Goal: Check status: Check status

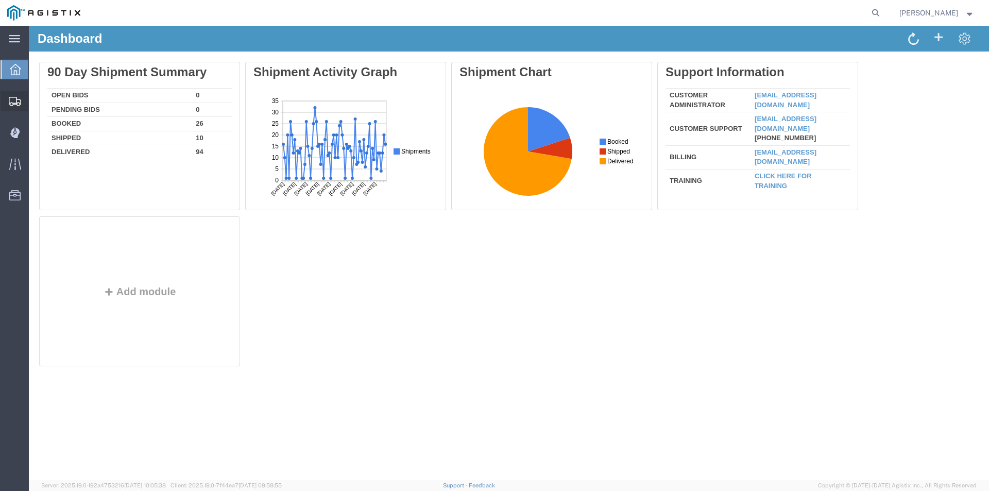
click at [0, 0] on span "Shipment Manager" at bounding box center [0, 0] width 0 height 0
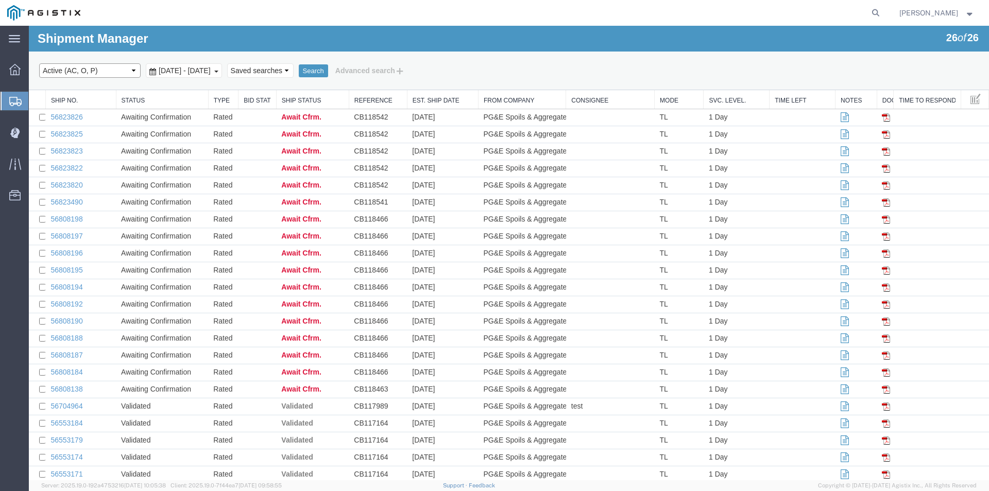
click at [130, 70] on select "Select status Active (AC, O, P) All Approved Awaiting Confirmation (AC) Booked …" at bounding box center [89, 70] width 101 height 14
select select "ALL"
click at [39, 63] on select "Select status Active (AC, O, P) All Approved Awaiting Confirmation (AC) Booked …" at bounding box center [89, 70] width 101 height 14
click at [218, 71] on b at bounding box center [216, 72] width 4 height 2
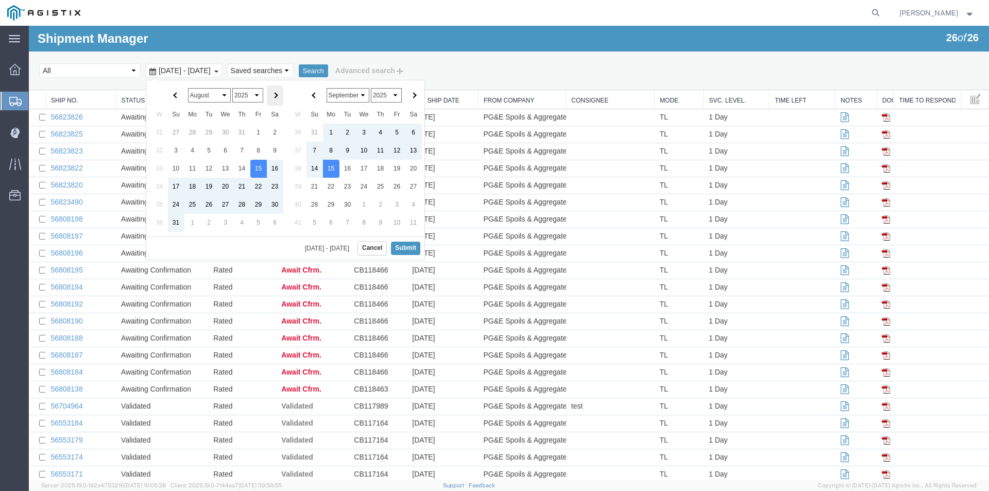
click at [274, 95] on span at bounding box center [275, 96] width 6 height 6
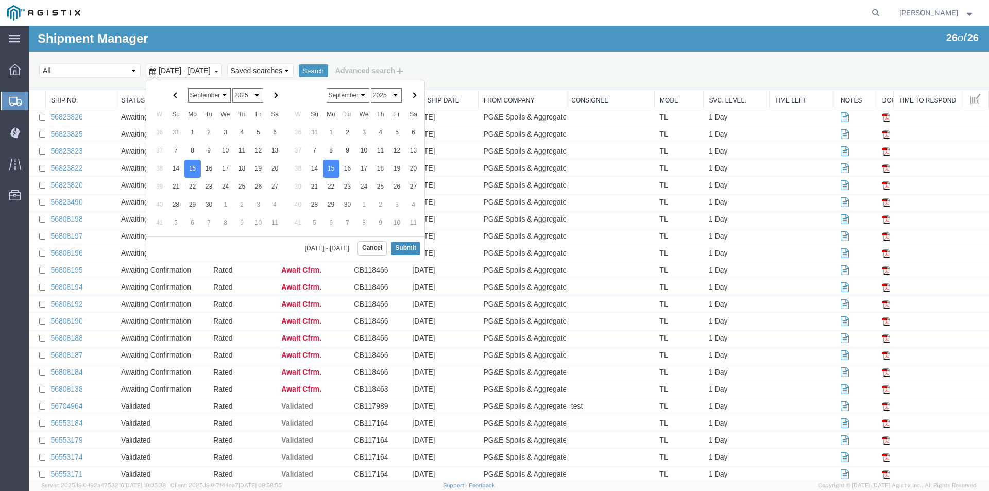
click at [405, 249] on button "Submit" at bounding box center [405, 248] width 29 height 13
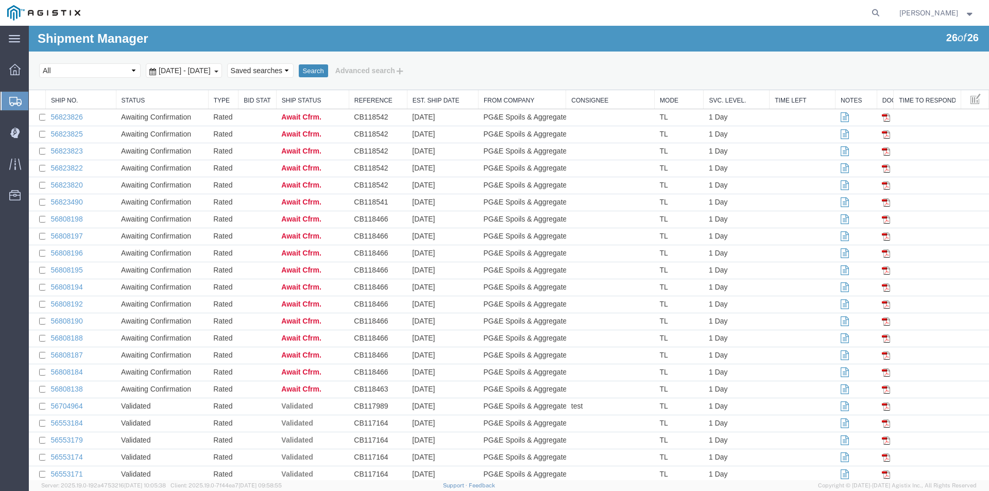
click at [328, 73] on button "Search" at bounding box center [313, 70] width 29 height 13
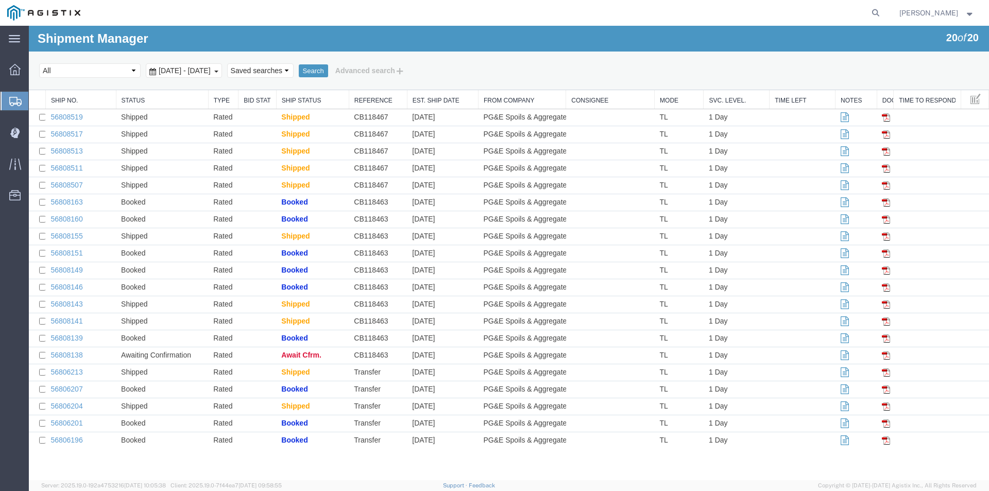
click at [970, 14] on strong "button" at bounding box center [969, 13] width 9 height 4
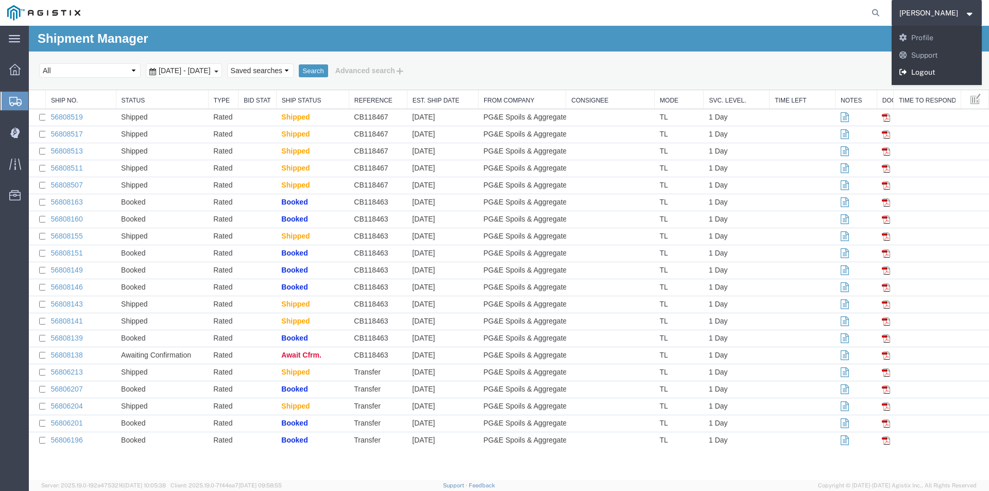
drag, startPoint x: 938, startPoint y: 73, endPoint x: 921, endPoint y: 3, distance: 71.7
click at [938, 73] on link "Logout" at bounding box center [936, 73] width 91 height 18
